Goal: Information Seeking & Learning: Learn about a topic

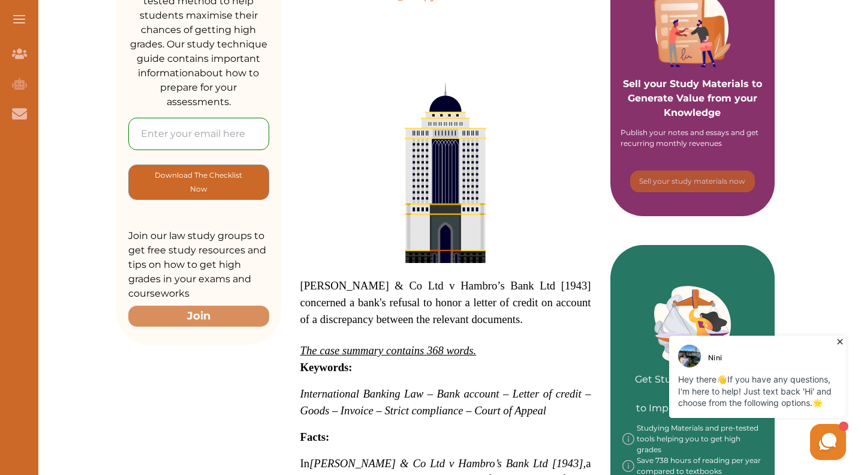
scroll to position [39, 0]
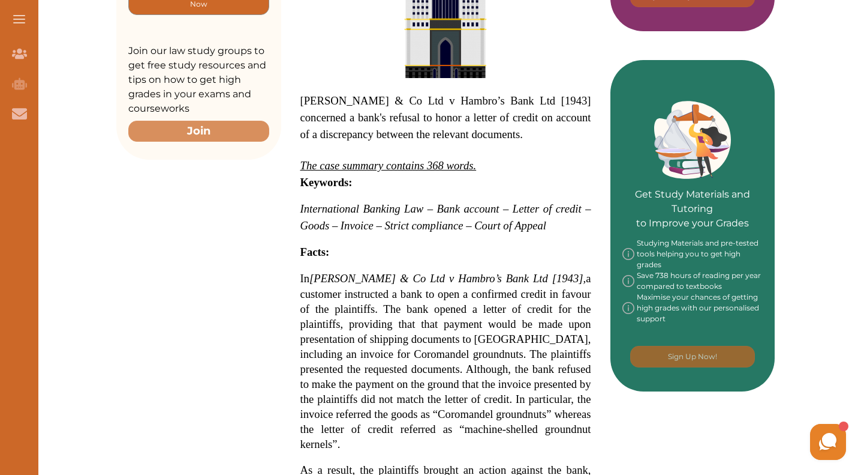
scroll to position [445, 0]
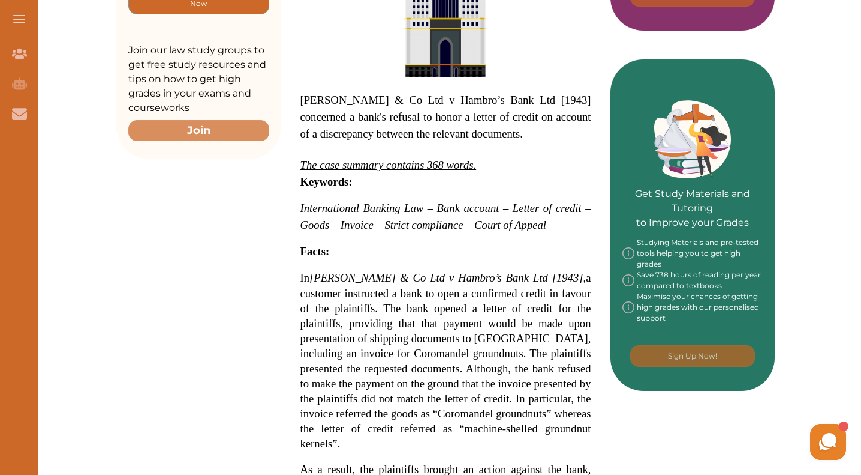
click at [449, 171] on em "The case summary contains 368 words." at bounding box center [389, 164] width 176 height 13
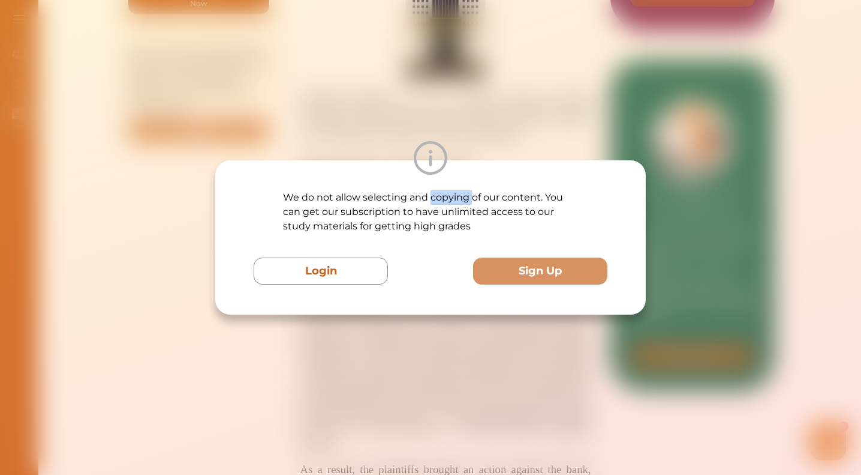
click at [449, 184] on div "We do not allow selecting and copying of our content. You can get our subscript…" at bounding box center [430, 237] width 431 height 154
click at [412, 341] on div "We do not allow selecting and copying of our content. You can get our subscript…" at bounding box center [430, 237] width 861 height 475
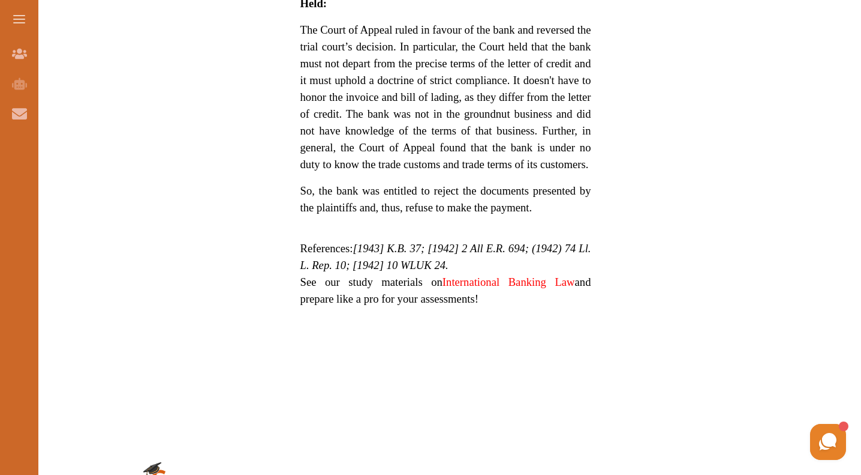
scroll to position [1076, 0]
